Goal: Transaction & Acquisition: Purchase product/service

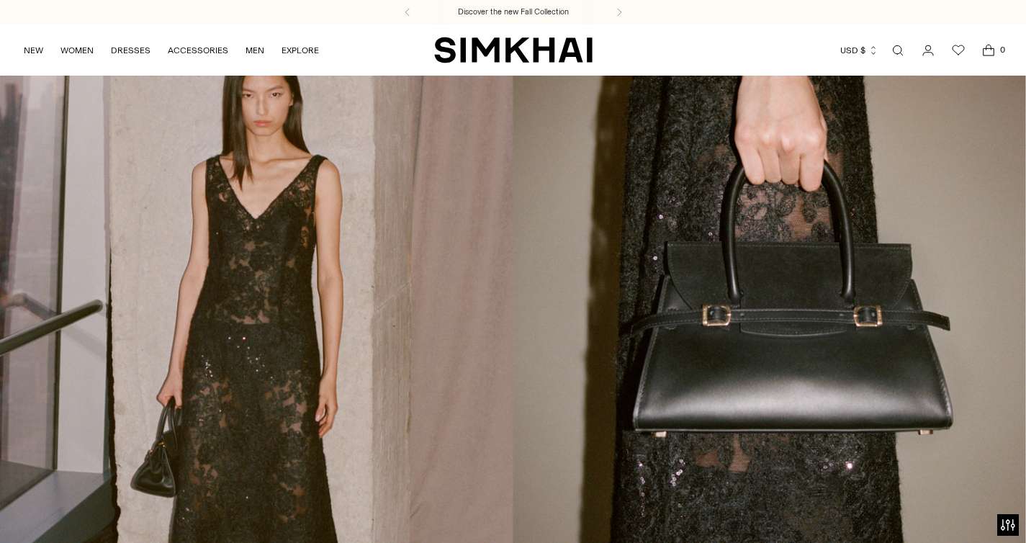
click at [904, 46] on link "Open search modal" at bounding box center [898, 50] width 29 height 29
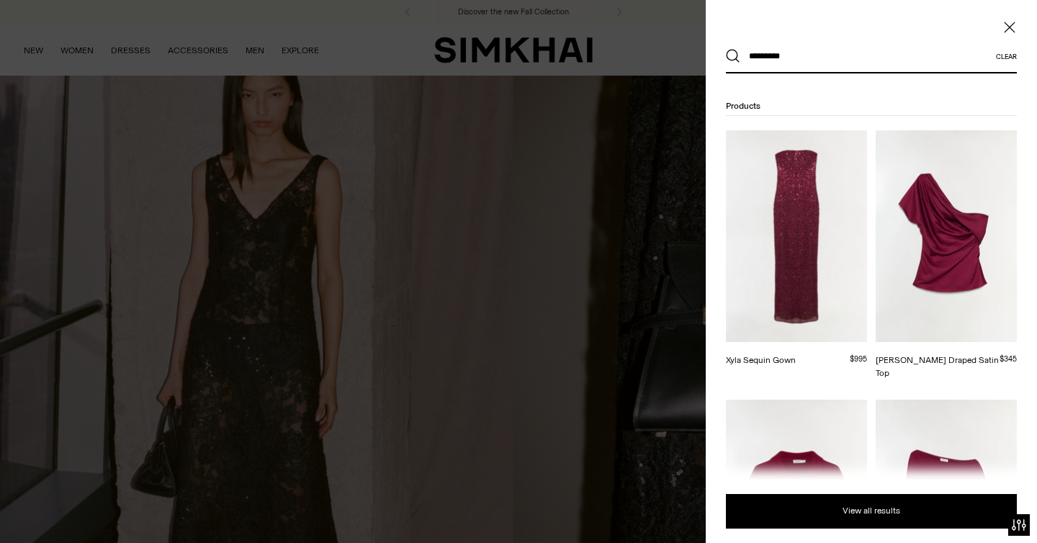
type input "*********"
click at [726, 49] on button "Search" at bounding box center [733, 56] width 14 height 14
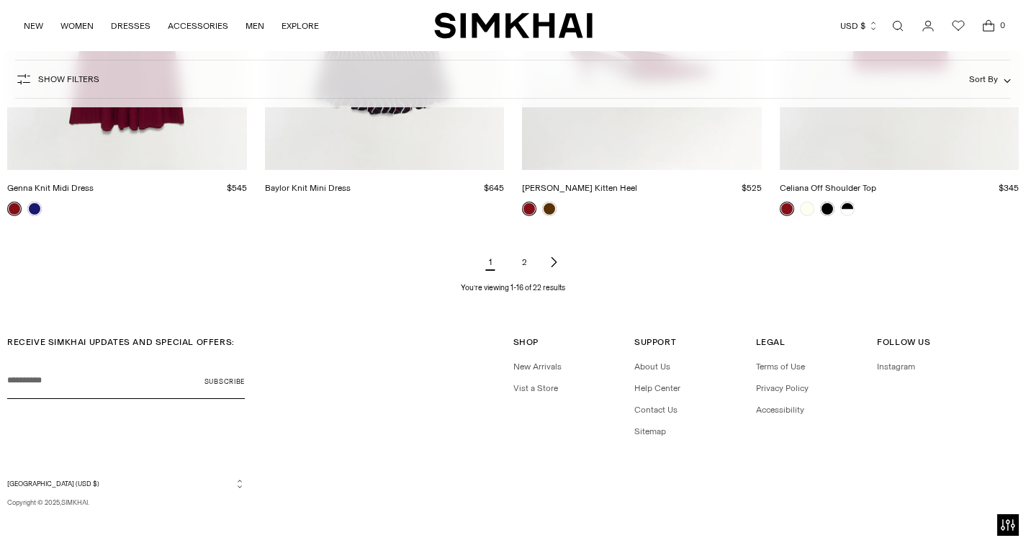
scroll to position [1785, 0]
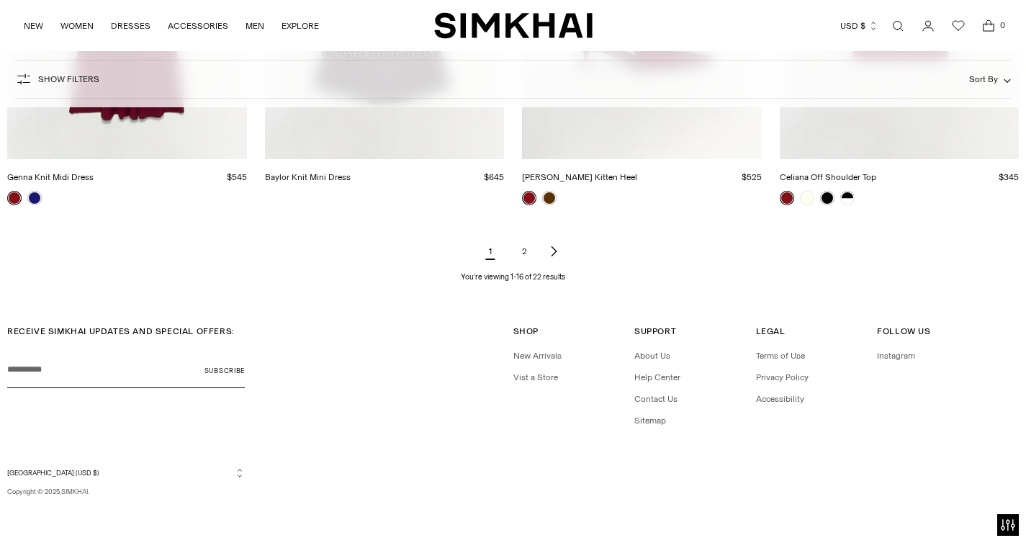
click at [528, 255] on link "2" at bounding box center [525, 251] width 29 height 29
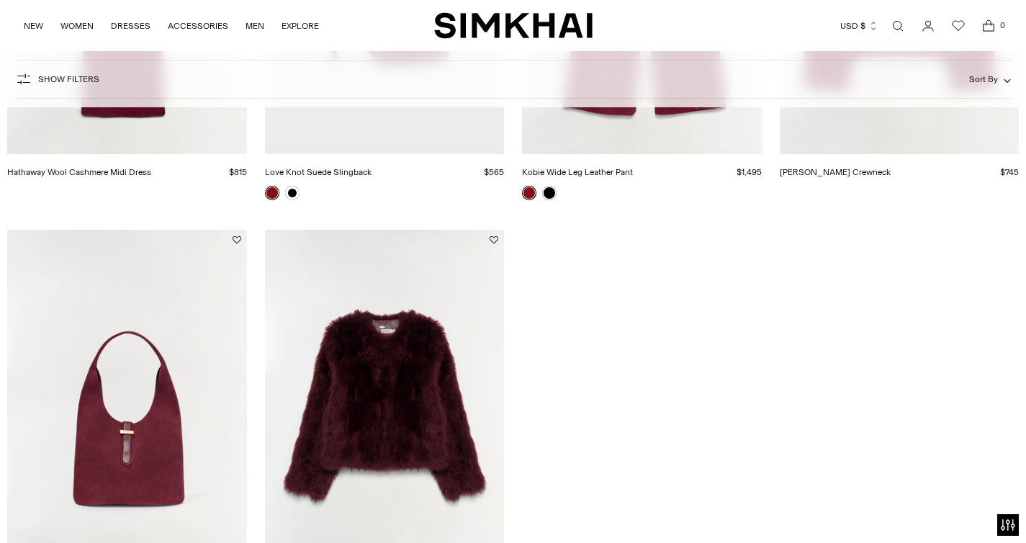
scroll to position [486, 0]
